Goal: Check status: Check status

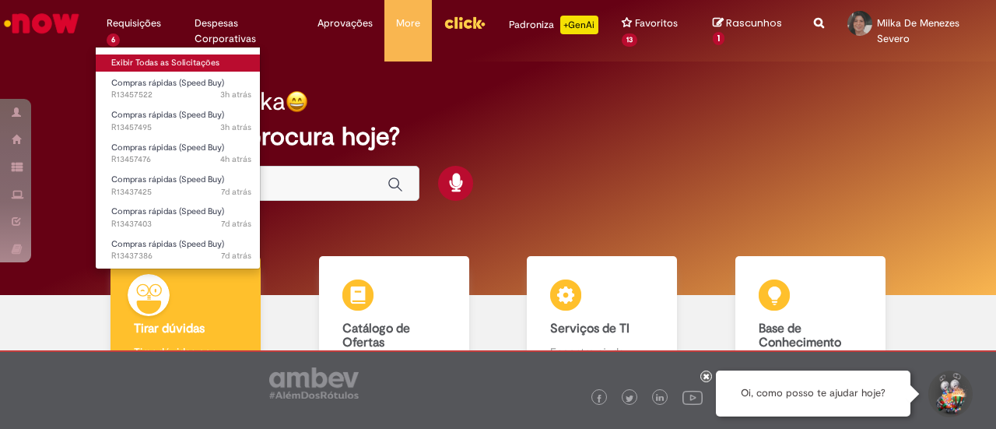
click at [149, 60] on link "Exibir Todas as Solicitações" at bounding box center [181, 62] width 171 height 17
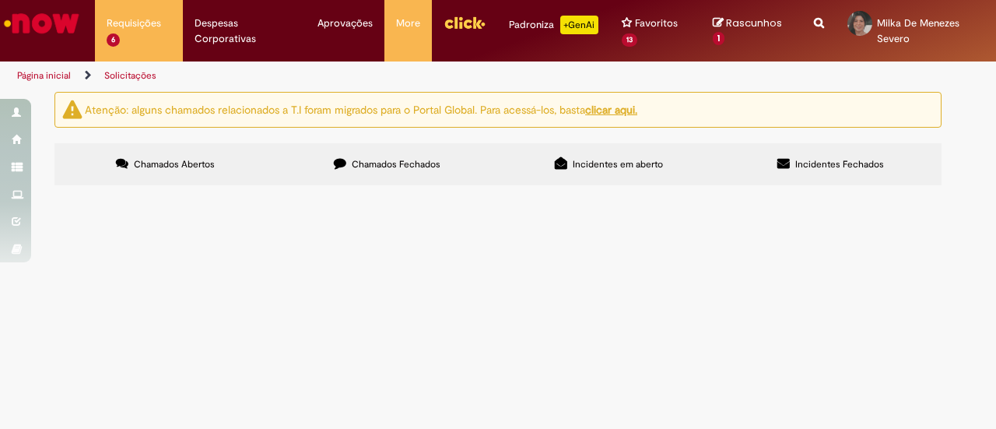
scroll to position [78, 0]
click at [0, 0] on span "R13457522" at bounding box center [0, 0] width 0 height 0
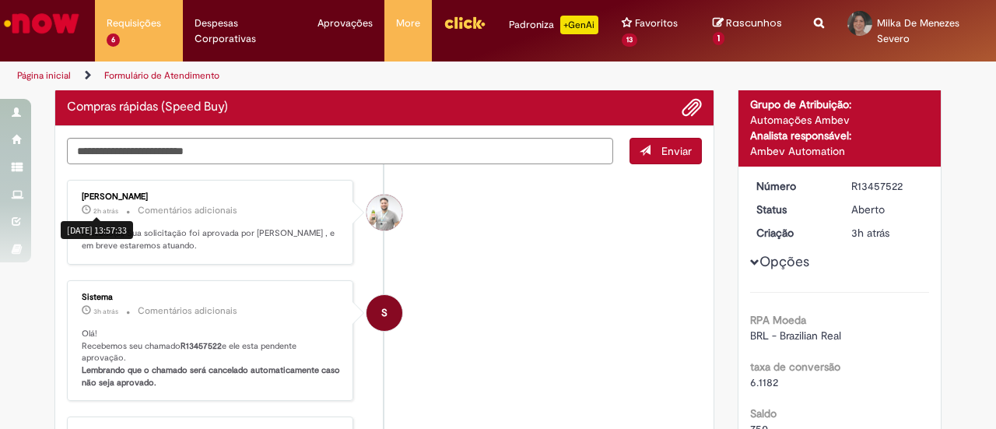
scroll to position [78, 0]
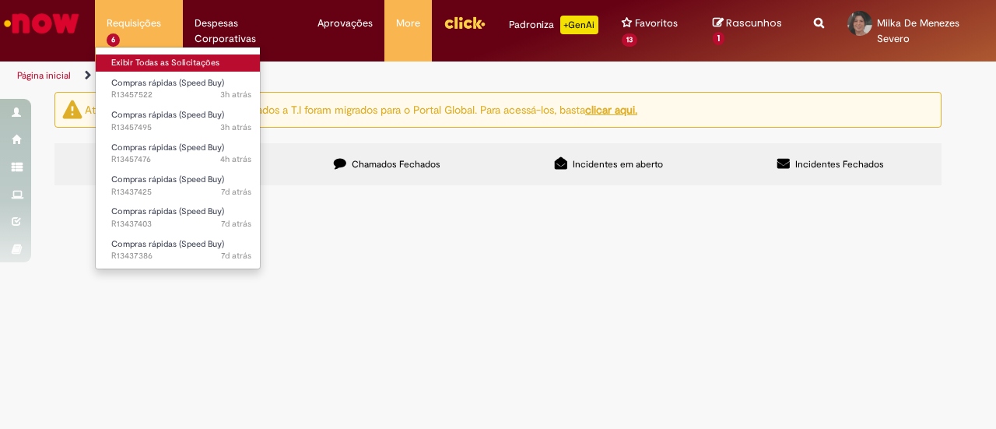
click at [138, 58] on link "Exibir Todas as Solicitações" at bounding box center [181, 62] width 171 height 17
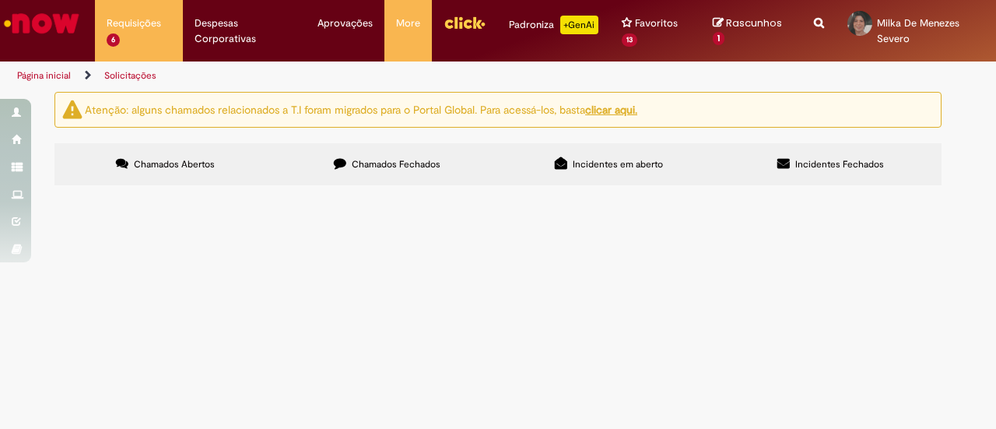
scroll to position [78, 0]
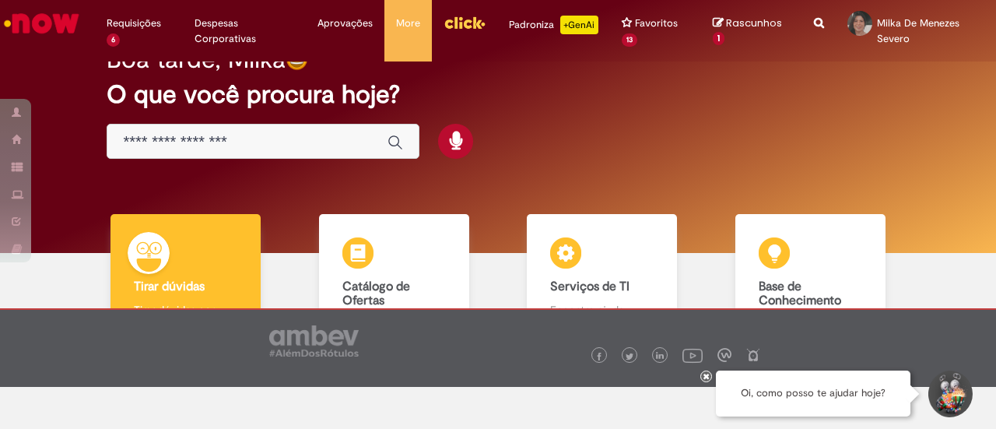
scroll to position [118, 0]
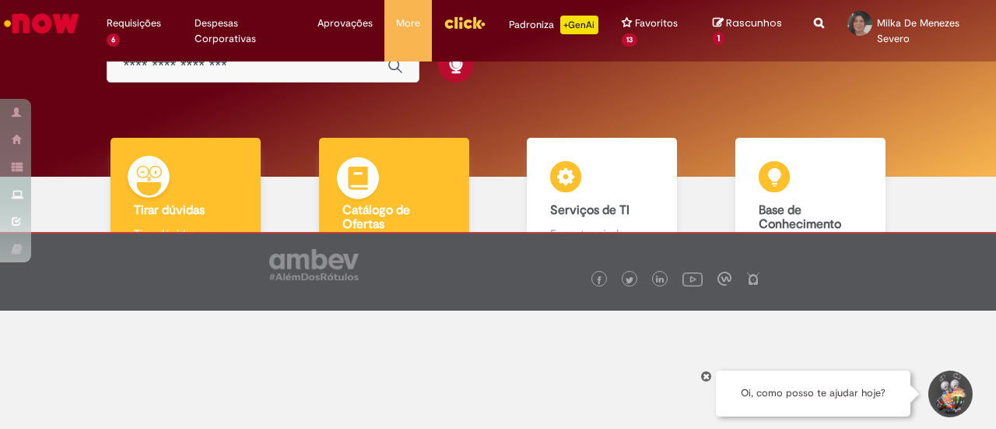
click at [381, 203] on b "Catálogo de Ofertas" at bounding box center [376, 217] width 68 height 30
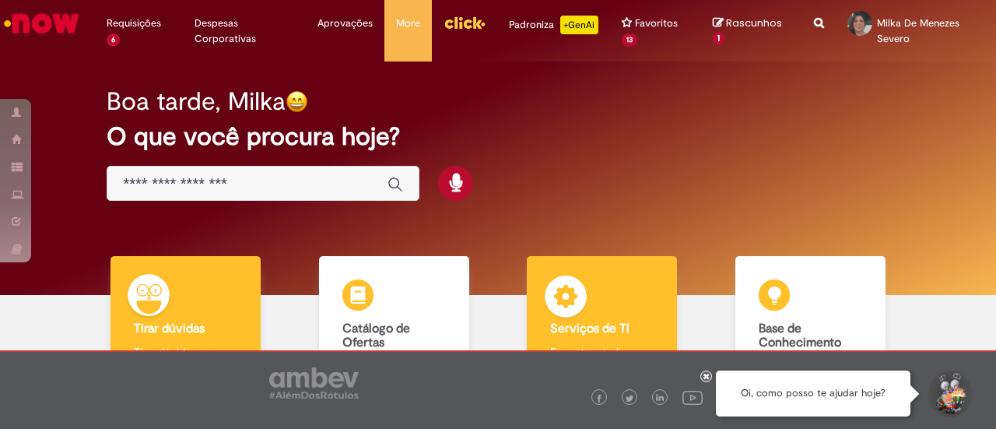
click at [604, 296] on div "Serviços de TI Serviços de TI Encontre ajuda" at bounding box center [602, 323] width 150 height 135
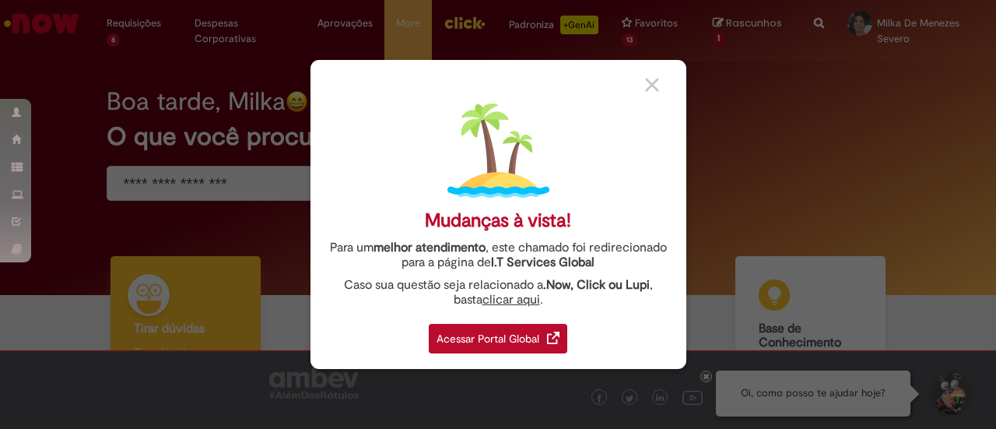
click at [482, 330] on div "Acessar Portal Global" at bounding box center [498, 339] width 138 height 30
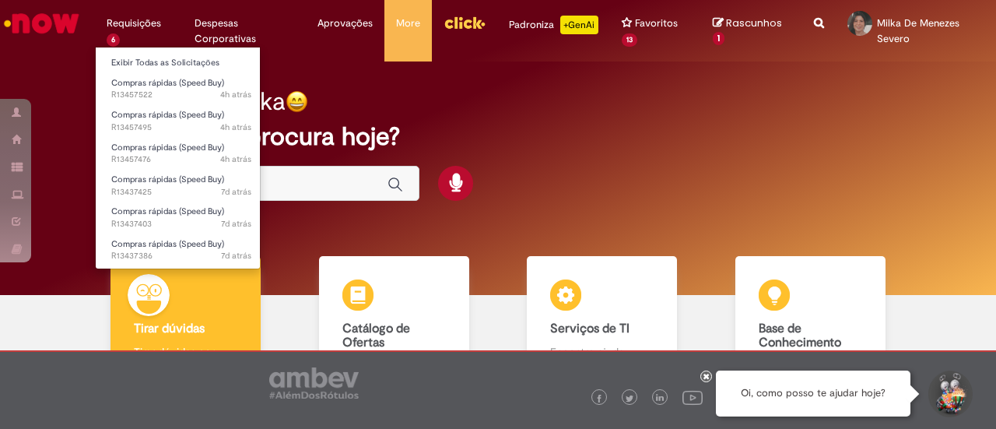
click at [147, 54] on li "Exibir Todas as Solicitações" at bounding box center [181, 61] width 171 height 20
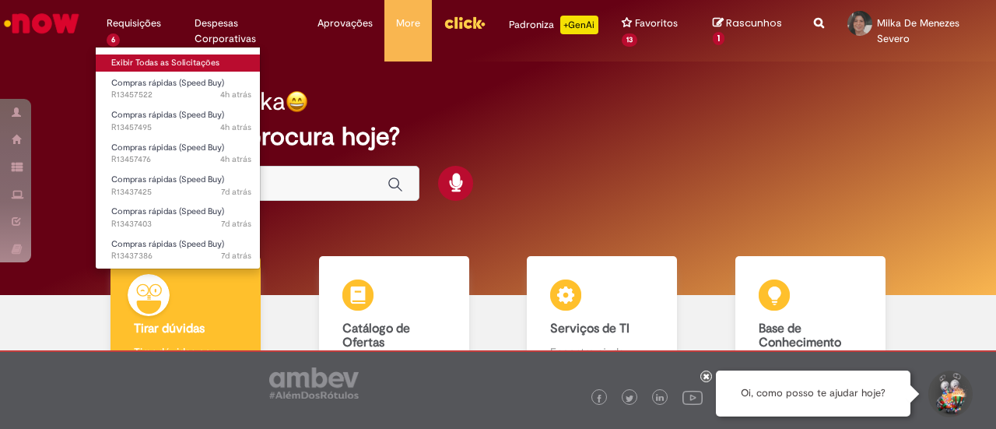
click at [140, 60] on link "Exibir Todas as Solicitações" at bounding box center [181, 62] width 171 height 17
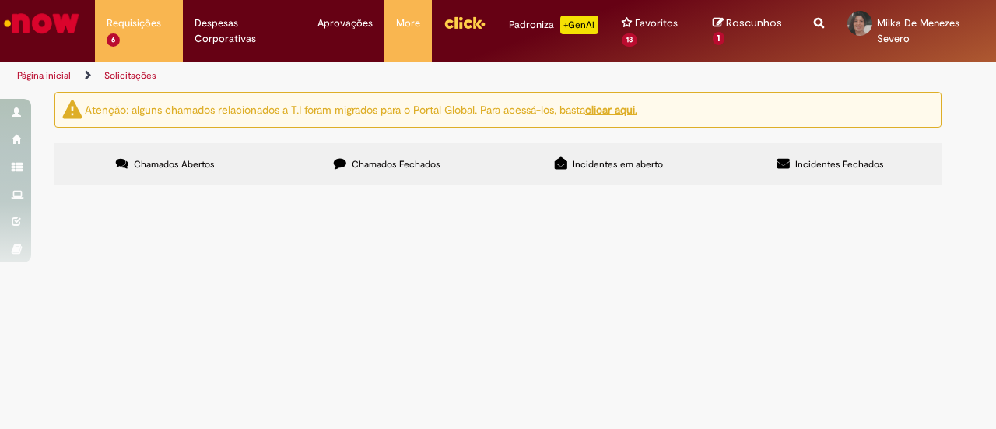
click at [633, 114] on u "clicar aqui." at bounding box center [611, 110] width 52 height 14
